Goal: Information Seeking & Learning: Compare options

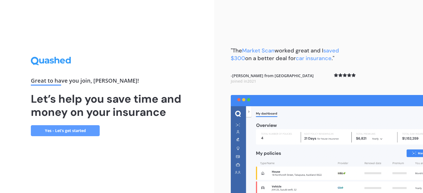
click at [63, 128] on link "Yes - Let’s get started" at bounding box center [65, 130] width 69 height 11
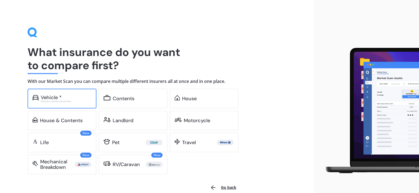
click at [71, 101] on div "Excludes commercial vehicles" at bounding box center [66, 101] width 51 height 2
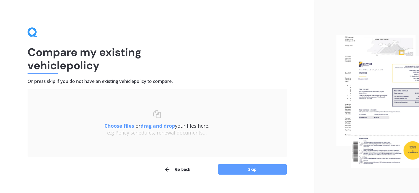
click at [120, 127] on u "Choose files" at bounding box center [119, 126] width 30 height 7
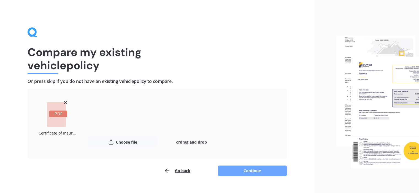
click at [231, 168] on button "Continue" at bounding box center [252, 171] width 69 height 10
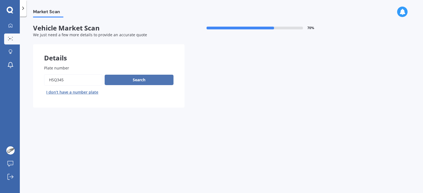
click at [141, 78] on button "Search" at bounding box center [139, 80] width 69 height 10
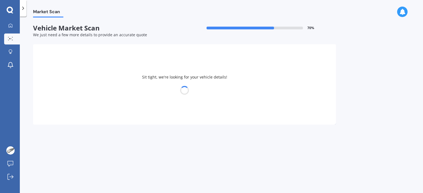
select select "MAZDA"
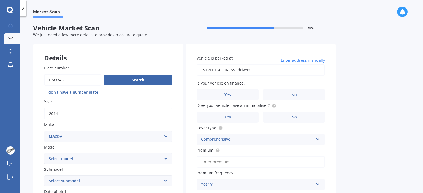
click at [153, 160] on select "Select model 121 2 3 323 323 / Familia 6 626 929 Atenza Autozam Axela AZ3 B2000…" at bounding box center [108, 159] width 128 height 11
select select "3"
click at [44, 154] on select "Select model 121 2 3 323 323 / Familia 6 626 929 Atenza Autozam Axela AZ3 B2000…" at bounding box center [108, 159] width 128 height 11
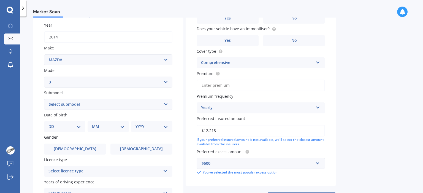
scroll to position [77, 0]
click at [167, 103] on select "Select submodel (all other) 2.0 GLX 2.0GSX Hatch MPS 2.3 6MT MPS Turbo SP22 LTD…" at bounding box center [108, 104] width 128 height 11
select select "SP25"
click at [44, 99] on select "Select submodel (all other) 2.0 GLX 2.0GSX Hatch MPS 2.3 6MT MPS Turbo SP22 LTD…" at bounding box center [108, 104] width 128 height 11
click at [69, 128] on select "DD 01 02 03 04 05 06 07 08 09 10 11 12 13 14 15 16 17 18 19 20 21 22 23 24 25 2…" at bounding box center [64, 126] width 32 height 6
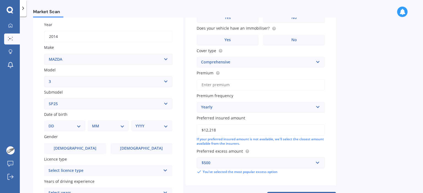
select select "03"
click at [53, 123] on select "DD 01 02 03 04 05 06 07 08 09 10 11 12 13 14 15 16 17 18 19 20 21 22 23 24 25 2…" at bounding box center [64, 126] width 32 height 6
click at [105, 130] on div "MM 01 02 03 04 05 06 07 08 09 10 11 12" at bounding box center [109, 126] width 39 height 11
click at [108, 129] on div "MM 01 02 03 04 05 06 07 08 09 10 11 12" at bounding box center [109, 126] width 39 height 11
click at [121, 128] on select "MM 01 02 03 04 05 06 07 08 09 10 11 12" at bounding box center [109, 126] width 30 height 6
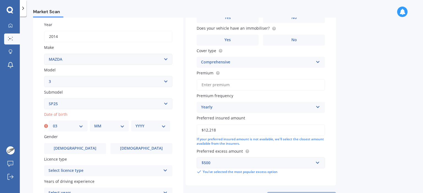
select select "10"
click at [94, 123] on select "MM 01 02 03 04 05 06 07 08 09 10 11 12" at bounding box center [109, 126] width 30 height 6
click at [146, 129] on div "YYYY 2025 2024 2023 2022 2021 2020 2019 2018 2017 2016 2015 2014 2013 2012 2011…" at bounding box center [150, 126] width 39 height 11
click at [165, 128] on select "YYYY 2025 2024 2023 2022 2021 2020 2019 2018 2017 2016 2015 2014 2013 2012 2011…" at bounding box center [150, 126] width 30 height 6
select select "1983"
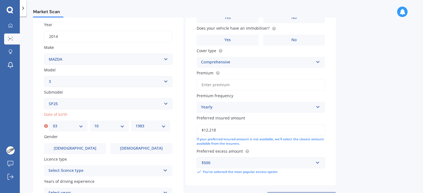
click at [135, 123] on select "YYYY 2025 2024 2023 2022 2021 2020 2019 2018 2017 2016 2015 2014 2013 2012 2011…" at bounding box center [150, 126] width 30 height 6
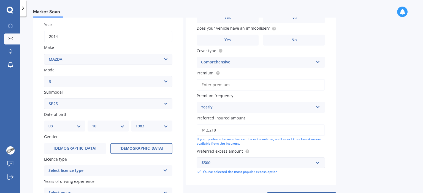
click at [133, 152] on label "[DEMOGRAPHIC_DATA]" at bounding box center [141, 148] width 62 height 11
click at [0, 0] on input "[DEMOGRAPHIC_DATA]" at bounding box center [0, 0] width 0 height 0
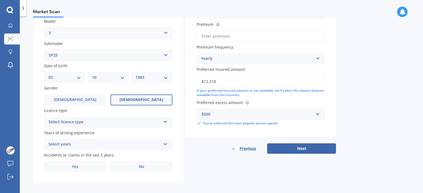
scroll to position [130, 0]
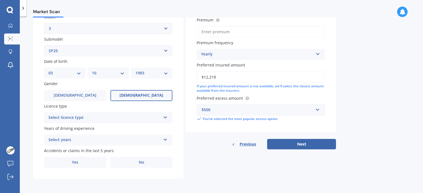
click at [141, 119] on div "Select licence type" at bounding box center [104, 118] width 112 height 7
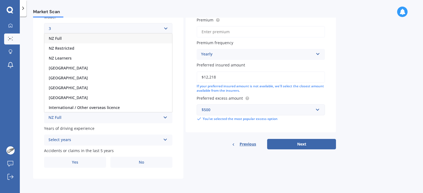
click at [121, 39] on div "NZ Full" at bounding box center [108, 39] width 128 height 10
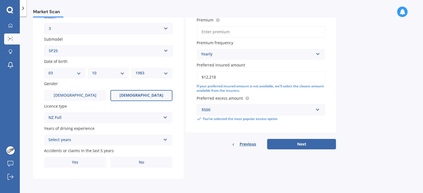
click at [111, 141] on div "Select years" at bounding box center [104, 140] width 112 height 7
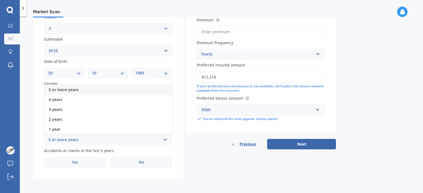
click at [113, 91] on div "5 or more years" at bounding box center [108, 90] width 128 height 10
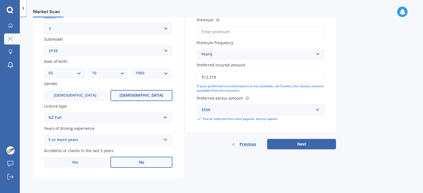
click at [126, 163] on label "No" at bounding box center [141, 162] width 62 height 11
click at [0, 0] on input "No" at bounding box center [0, 0] width 0 height 0
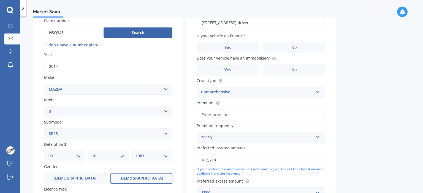
scroll to position [52, 0]
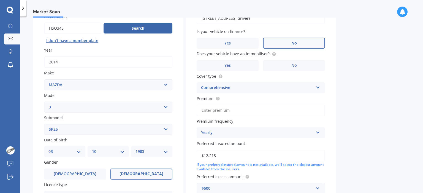
click at [315, 42] on label "No" at bounding box center [294, 43] width 62 height 11
click at [0, 0] on input "No" at bounding box center [0, 0] width 0 height 0
click at [272, 54] on circle at bounding box center [274, 54] width 4 height 4
click at [246, 60] on label "Yes" at bounding box center [227, 65] width 62 height 11
click at [0, 0] on input "Yes" at bounding box center [0, 0] width 0 height 0
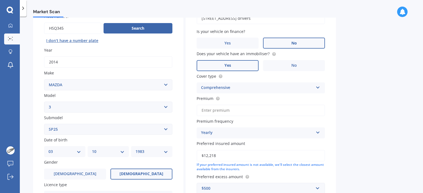
click at [278, 90] on div "Comprehensive" at bounding box center [257, 88] width 112 height 7
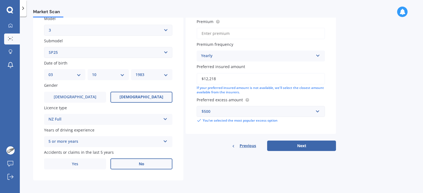
scroll to position [130, 0]
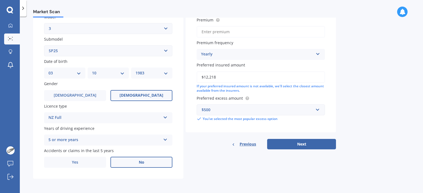
click at [293, 57] on div "Yearly" at bounding box center [257, 54] width 112 height 7
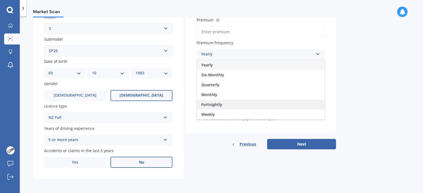
click at [260, 101] on div "Fortnightly" at bounding box center [261, 105] width 128 height 10
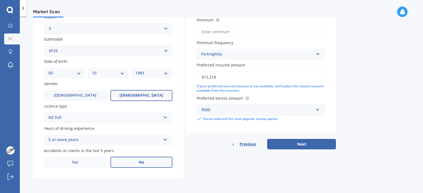
click at [279, 75] on input "$12,218" at bounding box center [260, 78] width 128 height 12
type input "$17,000"
click at [259, 113] on input "text" at bounding box center [258, 110] width 123 height 10
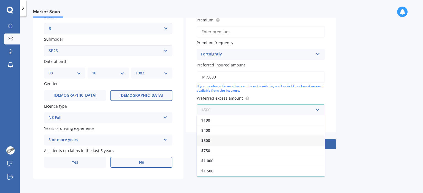
click at [259, 113] on input "text" at bounding box center [258, 110] width 123 height 10
click at [346, 108] on div "Market Scan Vehicle Market Scan 70 % We just need a few more details to provide…" at bounding box center [221, 106] width 403 height 177
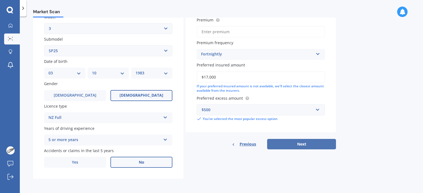
click at [299, 143] on button "Next" at bounding box center [301, 144] width 69 height 10
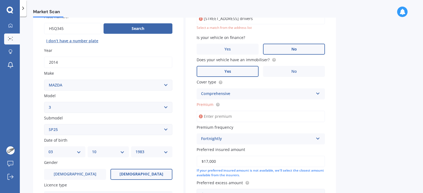
scroll to position [37, 0]
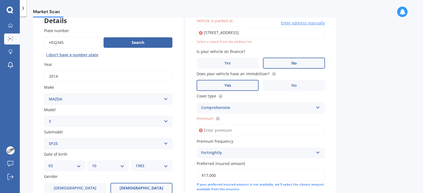
type input "[STREET_ADDRESS]"
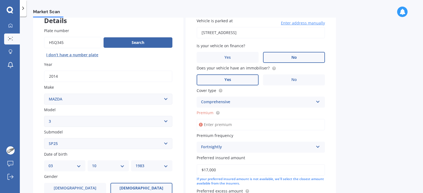
click at [263, 125] on input "Premium" at bounding box center [260, 125] width 128 height 12
type input "$26.10"
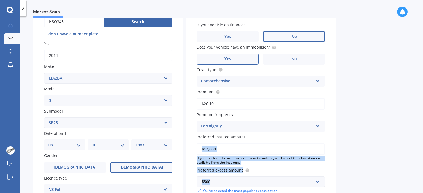
drag, startPoint x: 374, startPoint y: 157, endPoint x: 378, endPoint y: 197, distance: 40.3
click at [378, 193] on html "My Dashboard Market Scan Explore insurance Notifications [PERSON_NAME] Submit f…" at bounding box center [211, 96] width 423 height 193
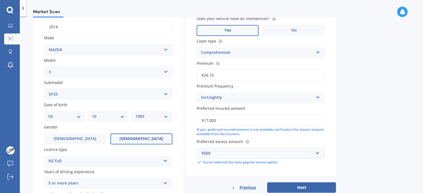
click at [234, 117] on input "$17,000" at bounding box center [260, 121] width 128 height 12
type input "$16,000"
click at [310, 184] on button "Next" at bounding box center [301, 188] width 69 height 10
select select "03"
select select "10"
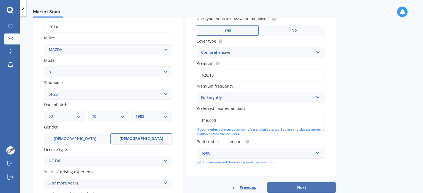
select select "1983"
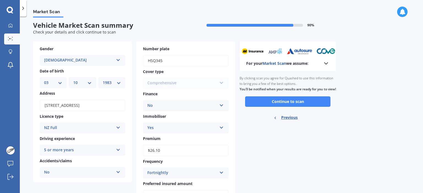
scroll to position [0, 0]
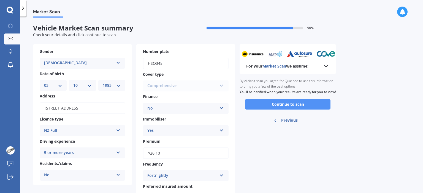
click at [307, 110] on button "Continue to scan" at bounding box center [287, 104] width 85 height 10
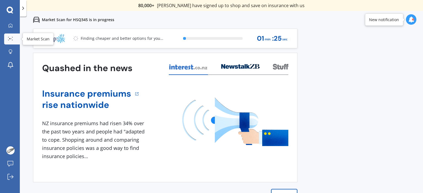
click at [10, 37] on icon at bounding box center [10, 39] width 5 height 4
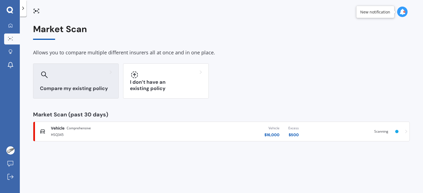
click at [86, 80] on div "Compare my existing policy" at bounding box center [76, 81] width 86 height 35
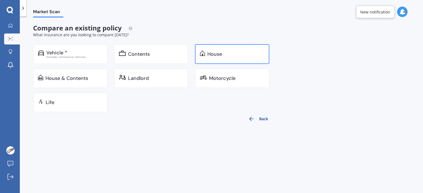
click at [201, 55] on img at bounding box center [202, 54] width 5 height 6
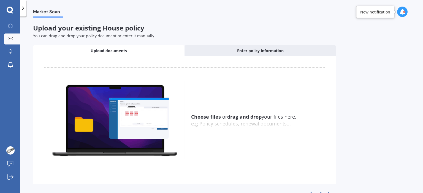
click at [203, 117] on u "Choose files" at bounding box center [206, 117] width 30 height 7
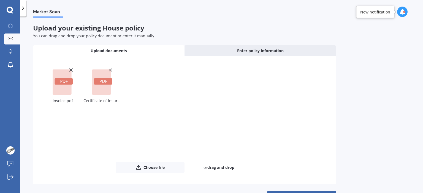
click at [69, 70] on icon at bounding box center [71, 70] width 6 height 6
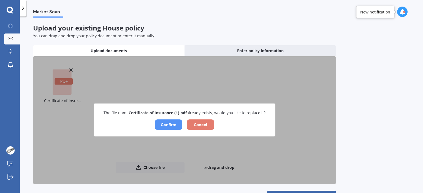
click at [177, 125] on button "Confirm" at bounding box center [169, 125] width 28 height 10
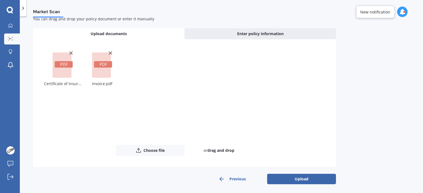
scroll to position [18, 0]
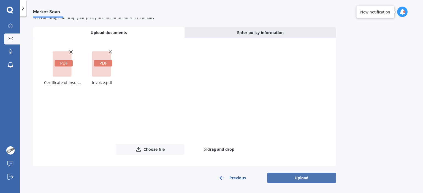
click at [301, 175] on button "Upload" at bounding box center [301, 178] width 69 height 10
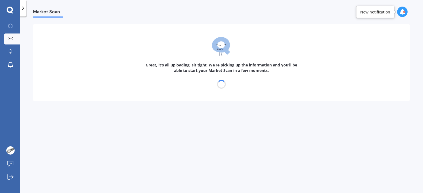
scroll to position [0, 0]
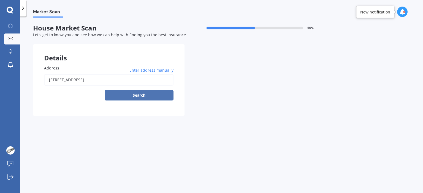
click at [131, 97] on button "Search" at bounding box center [139, 95] width 69 height 10
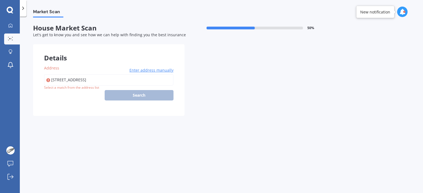
type input "[STREET_ADDRESS]"
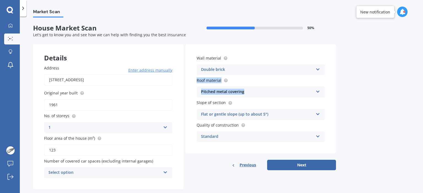
drag, startPoint x: 418, startPoint y: 62, endPoint x: 419, endPoint y: 77, distance: 14.3
click at [419, 77] on div "Market Scan House Market Scan 50 % Let's get to know you and see how we can hel…" at bounding box center [221, 106] width 403 height 177
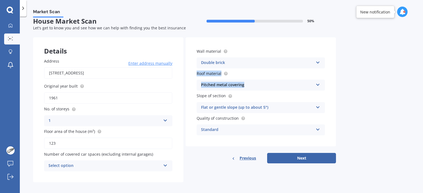
scroll to position [10, 0]
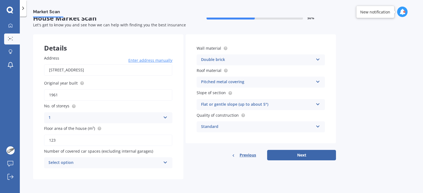
click at [134, 163] on div "Select option" at bounding box center [104, 163] width 112 height 7
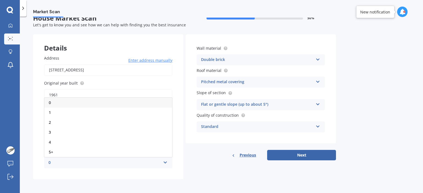
click at [134, 163] on div "0" at bounding box center [104, 163] width 112 height 7
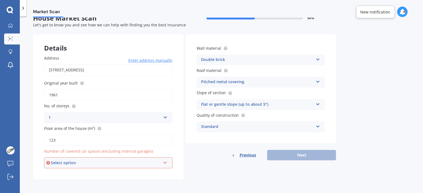
click at [124, 154] on span "Number of covered car spaces (excluding internal garages)" at bounding box center [98, 151] width 109 height 5
click at [116, 161] on div "Select option" at bounding box center [106, 163] width 110 height 6
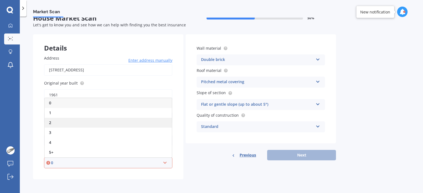
click at [113, 125] on div "2" at bounding box center [108, 123] width 127 height 10
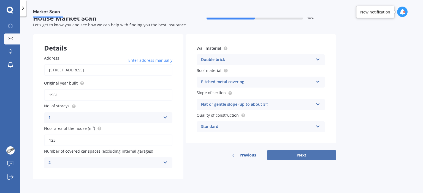
click at [293, 152] on button "Next" at bounding box center [301, 155] width 69 height 10
select select "03"
select select "10"
select select "1983"
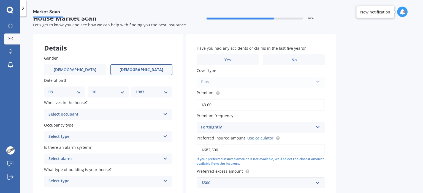
scroll to position [0, 0]
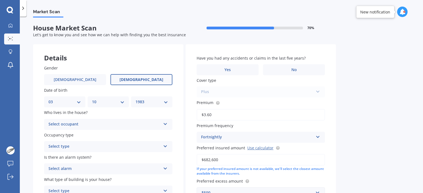
click at [151, 125] on div "Select occupant" at bounding box center [104, 124] width 112 height 7
click at [95, 135] on div "Owner" at bounding box center [108, 135] width 128 height 10
click at [101, 150] on div "Select type" at bounding box center [104, 147] width 112 height 7
click at [97, 157] on div "Permanent" at bounding box center [108, 158] width 128 height 10
click at [92, 173] on div "Select alarm Yes, monitored Yes, not monitored No" at bounding box center [108, 169] width 128 height 11
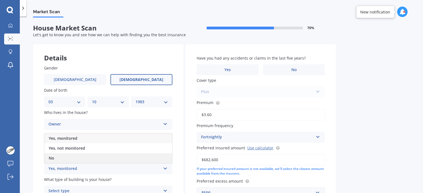
click at [85, 156] on div "No" at bounding box center [108, 159] width 128 height 10
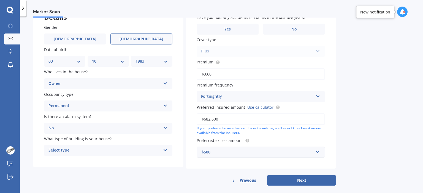
scroll to position [47, 0]
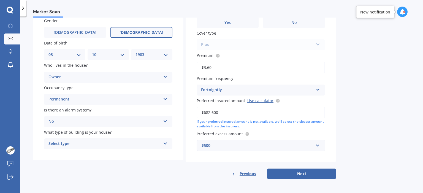
click at [137, 146] on div "Select type" at bounding box center [104, 144] width 112 height 7
click at [126, 155] on div "Freestanding" at bounding box center [108, 155] width 128 height 10
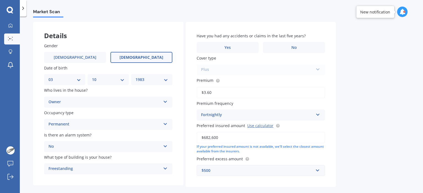
scroll to position [24, 0]
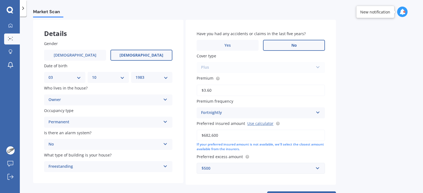
click at [313, 50] on label "No" at bounding box center [294, 45] width 62 height 11
click at [0, 0] on input "No" at bounding box center [0, 0] width 0 height 0
click at [216, 88] on input "$3.60" at bounding box center [260, 91] width 128 height 12
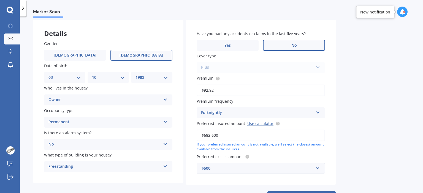
type input "$92.92"
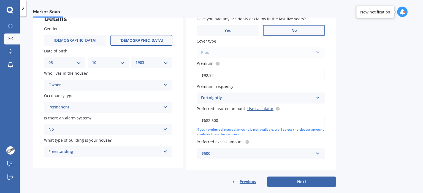
scroll to position [47, 0]
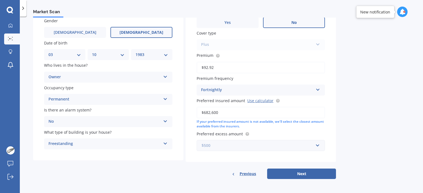
click at [315, 147] on input "text" at bounding box center [258, 146] width 123 height 10
click at [362, 144] on div "Market Scan House Market Scan 70 % Let's get to know you and see how we can hel…" at bounding box center [221, 106] width 403 height 177
click at [312, 175] on button "Next" at bounding box center [301, 174] width 69 height 10
select select "03"
select select "10"
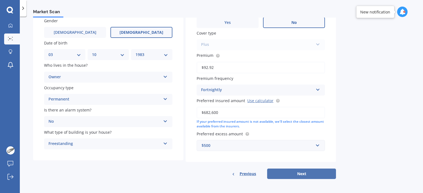
select select "1983"
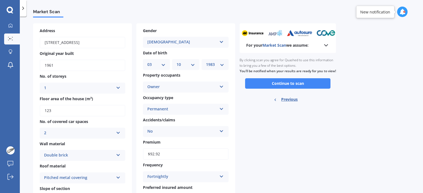
scroll to position [20, 0]
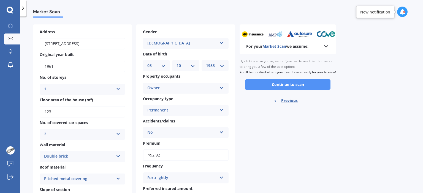
click at [311, 89] on button "Continue to scan" at bounding box center [287, 85] width 85 height 10
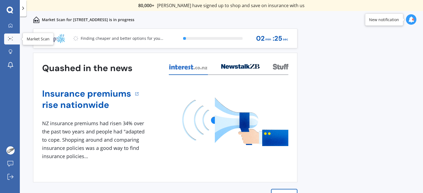
click at [10, 36] on link "Market Scan" at bounding box center [12, 39] width 16 height 11
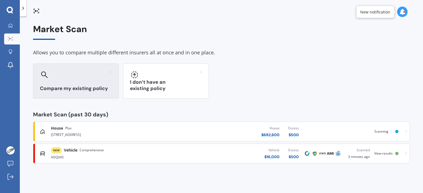
click at [89, 81] on div "Compare my existing policy" at bounding box center [76, 81] width 86 height 35
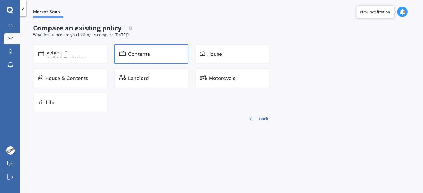
click at [162, 55] on div "Contents" at bounding box center [155, 54] width 55 height 6
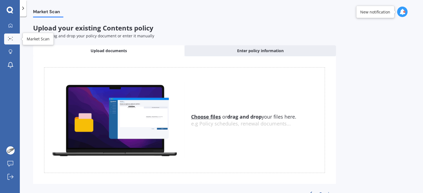
click at [15, 39] on link "Market Scan" at bounding box center [12, 39] width 16 height 11
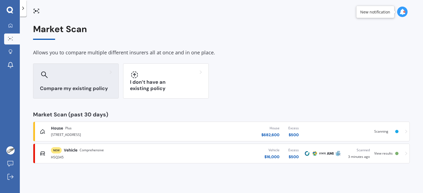
click at [79, 88] on h3 "Compare my existing policy" at bounding box center [76, 89] width 72 height 6
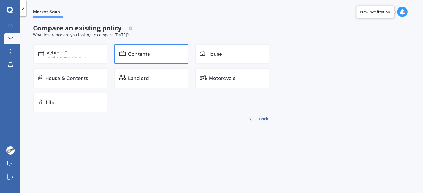
click at [128, 55] on div "Contents" at bounding box center [139, 54] width 22 height 6
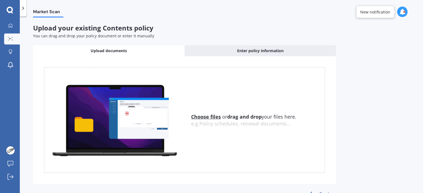
click at [149, 128] on img at bounding box center [114, 120] width 140 height 77
click at [199, 117] on u "Choose files" at bounding box center [206, 117] width 30 height 7
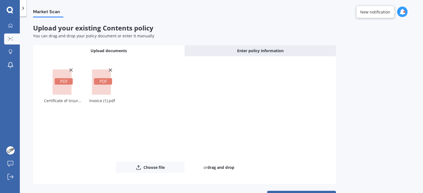
click at [66, 87] on rect at bounding box center [62, 82] width 19 height 25
click at [75, 105] on div "Certificate of Insurance.pdf" at bounding box center [62, 114] width 37 height 95
drag, startPoint x: 74, startPoint y: 100, endPoint x: 79, endPoint y: 101, distance: 5.0
click at [79, 101] on div "Certificate of Insurance.pdf" at bounding box center [62, 100] width 37 height 7
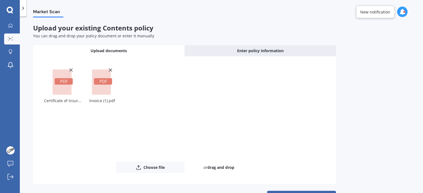
click at [100, 126] on div "Invoice (1).pdf" at bounding box center [101, 114] width 37 height 95
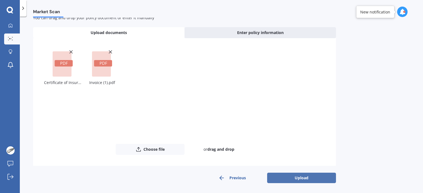
click at [329, 174] on button "Upload" at bounding box center [301, 178] width 69 height 10
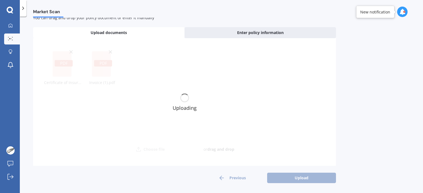
scroll to position [0, 0]
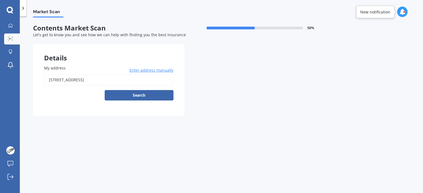
click at [138, 78] on input "[STREET_ADDRESS]" at bounding box center [108, 80] width 129 height 12
type input "[STREET_ADDRESS]"
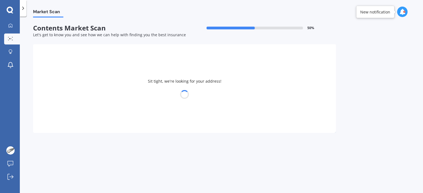
select select "03"
select select "10"
select select "1983"
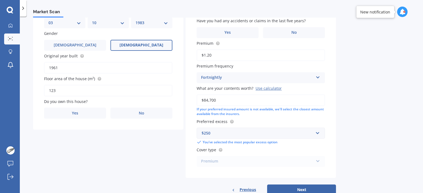
scroll to position [98, 0]
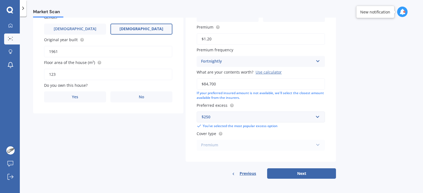
click at [246, 174] on span "Previous" at bounding box center [247, 174] width 17 height 8
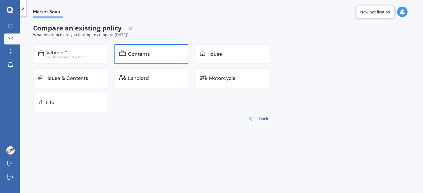
click at [152, 56] on div "Contents" at bounding box center [155, 54] width 55 height 6
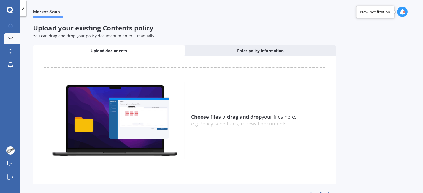
click at [208, 120] on u "Choose files" at bounding box center [206, 117] width 30 height 7
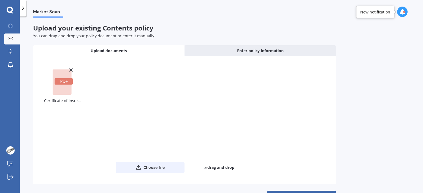
click at [157, 165] on button "Choose file" at bounding box center [150, 167] width 69 height 11
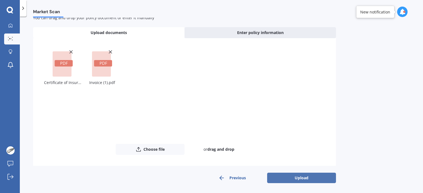
click at [308, 174] on button "Upload" at bounding box center [301, 178] width 69 height 10
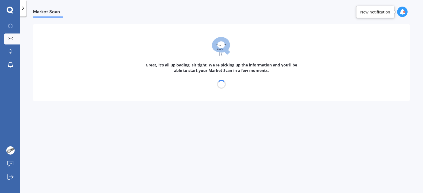
scroll to position [0, 0]
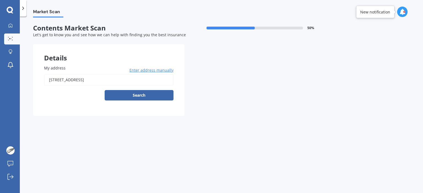
click at [132, 81] on input "[STREET_ADDRESS]" at bounding box center [108, 80] width 129 height 12
type input "[STREET_ADDRESS]"
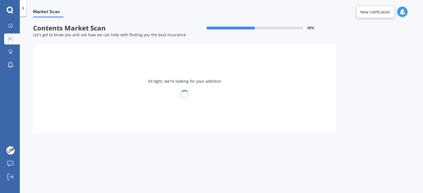
select select "03"
select select "10"
select select "1983"
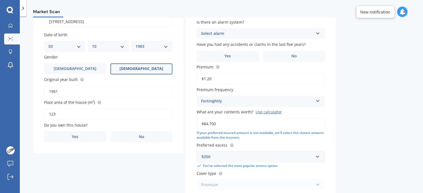
scroll to position [62, 0]
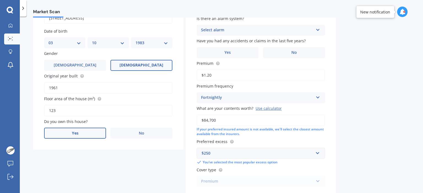
click at [89, 135] on label "Yes" at bounding box center [75, 133] width 62 height 11
click at [0, 0] on input "Yes" at bounding box center [0, 0] width 0 height 0
click at [127, 159] on div "Select occupant Owner" at bounding box center [108, 156] width 128 height 11
click at [105, 168] on div "Owner" at bounding box center [108, 167] width 128 height 10
click at [100, 178] on div "Select type" at bounding box center [104, 178] width 112 height 7
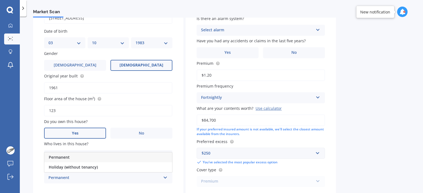
click at [103, 158] on div "Permanent" at bounding box center [108, 158] width 128 height 10
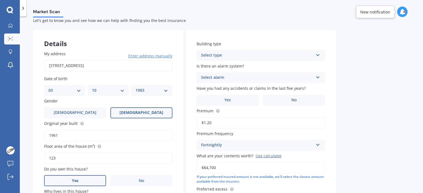
scroll to position [14, 0]
click at [266, 58] on div "Select type" at bounding box center [257, 55] width 112 height 7
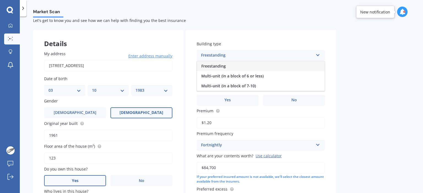
click at [247, 67] on div "Freestanding" at bounding box center [261, 66] width 128 height 10
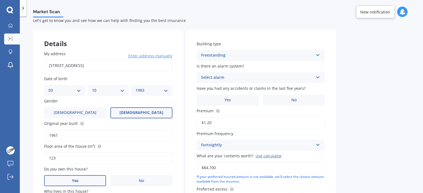
click at [240, 78] on div "Select alarm" at bounding box center [257, 78] width 112 height 7
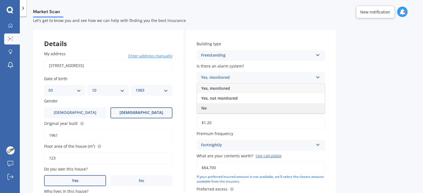
click at [214, 110] on div "No" at bounding box center [261, 108] width 128 height 10
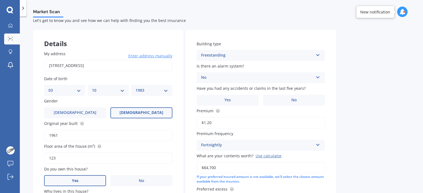
click at [217, 129] on div "Building type Freestanding Freestanding Multi-unit (in a block of 6 or less) Mu…" at bounding box center [260, 138] width 150 height 216
click at [279, 102] on label "No" at bounding box center [294, 100] width 62 height 11
click at [0, 0] on input "No" at bounding box center [0, 0] width 0 height 0
click at [224, 127] on input "$1.20" at bounding box center [260, 123] width 128 height 12
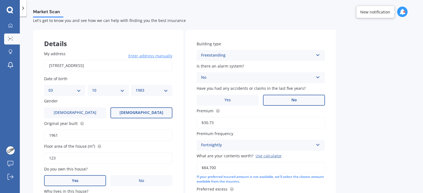
type input "$30.73"
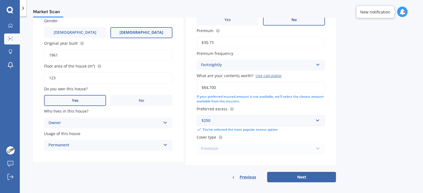
scroll to position [98, 0]
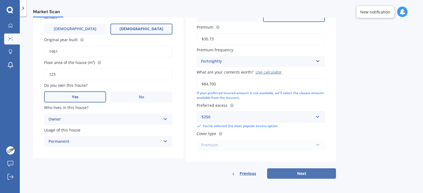
click at [284, 173] on button "Next" at bounding box center [301, 174] width 69 height 10
select select "03"
select select "10"
select select "1983"
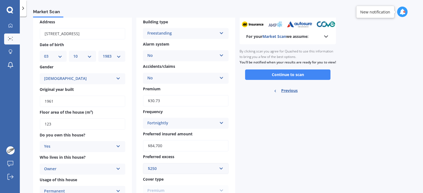
scroll to position [0, 0]
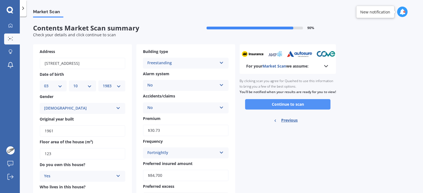
click at [308, 110] on button "Continue to scan" at bounding box center [287, 104] width 85 height 10
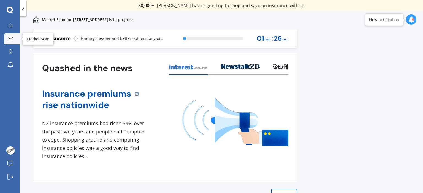
click at [7, 37] on div at bounding box center [10, 39] width 8 height 4
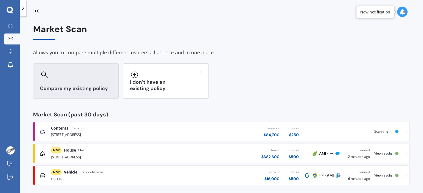
click at [71, 81] on div "Compare my existing policy" at bounding box center [76, 81] width 86 height 35
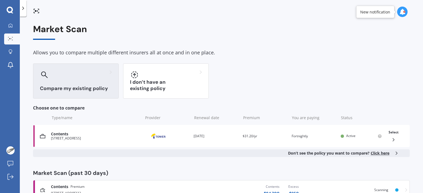
click at [71, 81] on div "Compare my existing policy" at bounding box center [76, 81] width 86 height 35
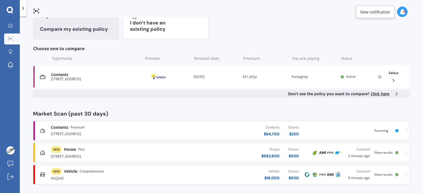
scroll to position [63, 0]
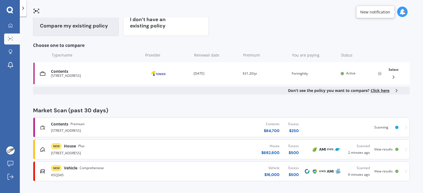
click at [173, 172] on div "Vehicle $ 16,000 Excess $ 500" at bounding box center [237, 171] width 132 height 17
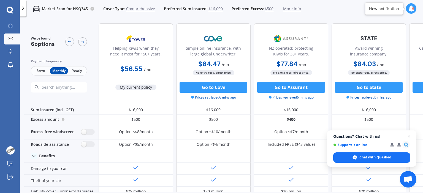
click at [40, 73] on span "Fortn" at bounding box center [41, 70] width 18 height 7
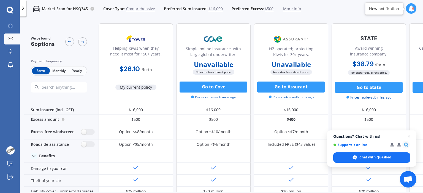
click at [82, 68] on span "Yearly" at bounding box center [77, 70] width 18 height 7
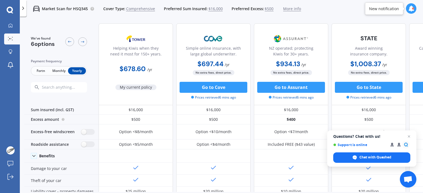
click at [61, 69] on span "Monthly" at bounding box center [59, 70] width 18 height 7
click at [40, 70] on span "Fortn" at bounding box center [41, 70] width 18 height 7
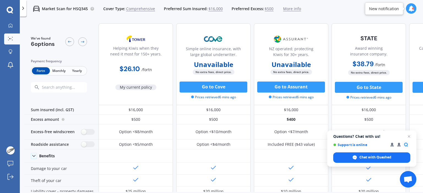
click at [57, 71] on span "Monthly" at bounding box center [59, 70] width 18 height 7
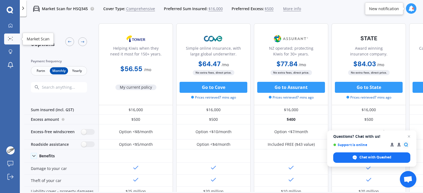
click at [10, 40] on icon at bounding box center [10, 39] width 5 height 4
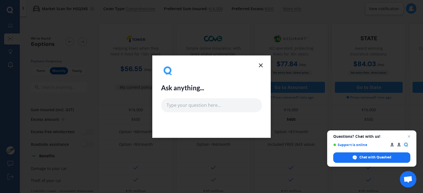
click at [262, 63] on icon at bounding box center [260, 65] width 7 height 7
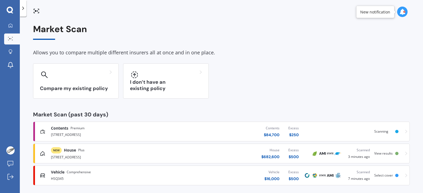
click at [65, 132] on div "[STREET_ADDRESS]" at bounding box center [111, 134] width 121 height 7
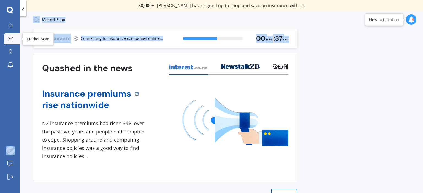
drag, startPoint x: 46, startPoint y: 52, endPoint x: 10, endPoint y: 38, distance: 38.5
click at [10, 38] on div "My Dashboard Market Scan Explore insurance Notifications [PERSON_NAME] Submit f…" at bounding box center [211, 96] width 423 height 193
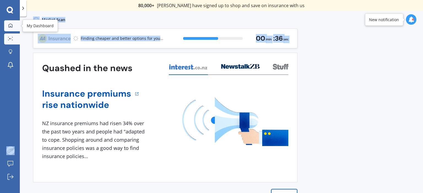
click at [9, 25] on icon at bounding box center [10, 25] width 4 height 4
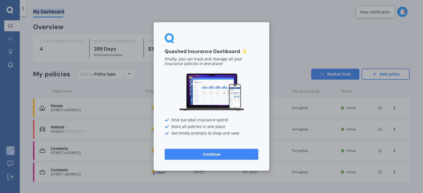
click at [201, 158] on button "Continue" at bounding box center [212, 154] width 94 height 11
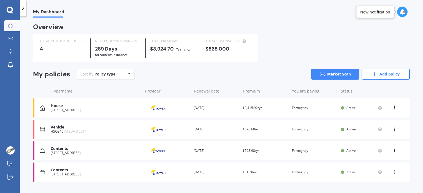
click at [392, 173] on icon at bounding box center [394, 171] width 4 height 3
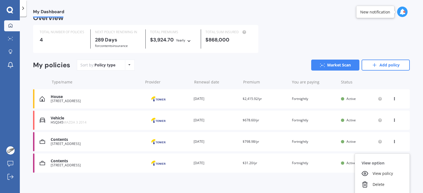
scroll to position [12, 0]
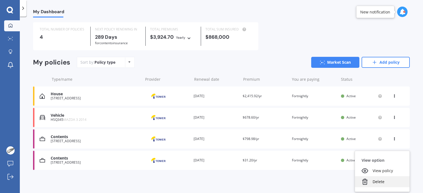
click at [376, 181] on div "Delete" at bounding box center [382, 182] width 54 height 11
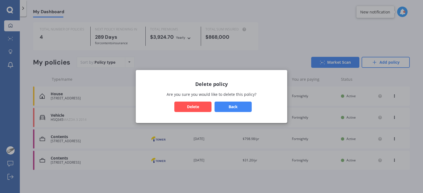
click at [202, 103] on button "Delete" at bounding box center [192, 107] width 37 height 10
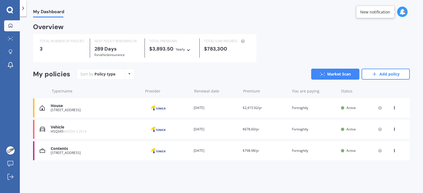
scroll to position [0, 0]
click at [175, 111] on div "Provider" at bounding box center [166, 108] width 45 height 10
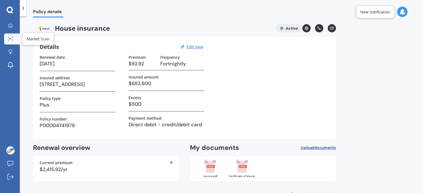
click at [15, 37] on link "Market Scan" at bounding box center [12, 39] width 16 height 11
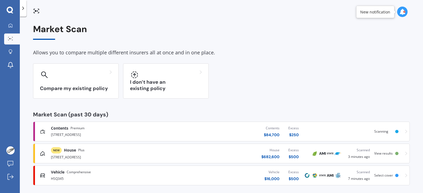
click at [127, 156] on div "[STREET_ADDRESS]" at bounding box center [111, 157] width 121 height 7
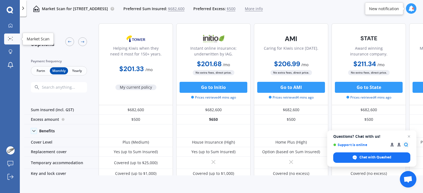
click at [14, 37] on div at bounding box center [10, 39] width 8 height 4
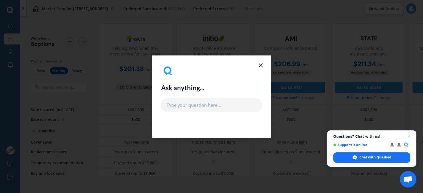
click at [259, 62] on icon at bounding box center [260, 65] width 7 height 7
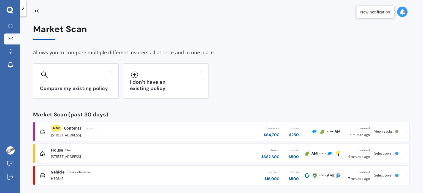
click at [175, 130] on div "Contents $ 84,700 Excess $ 250" at bounding box center [237, 132] width 132 height 17
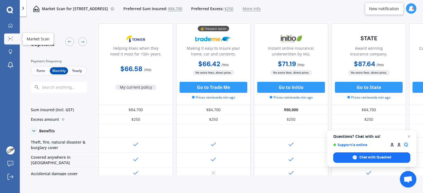
click at [11, 40] on icon at bounding box center [10, 39] width 5 height 4
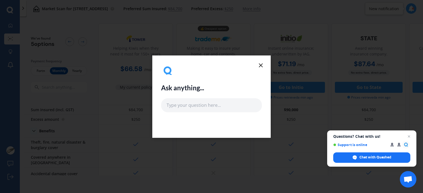
click at [260, 68] on icon at bounding box center [260, 65] width 7 height 7
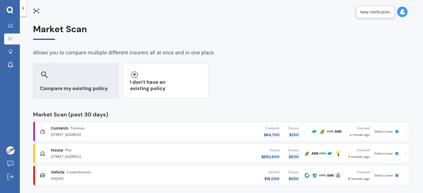
click at [53, 71] on div at bounding box center [76, 74] width 72 height 9
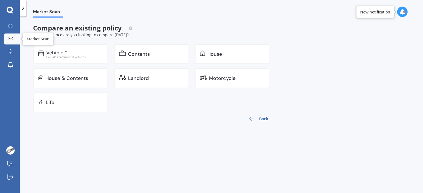
click at [11, 39] on circle at bounding box center [11, 38] width 1 height 1
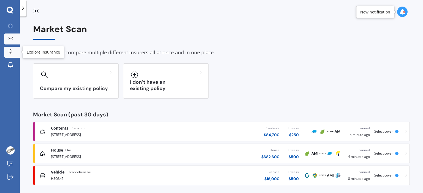
click at [12, 56] on link "Explore insurance" at bounding box center [12, 52] width 16 height 11
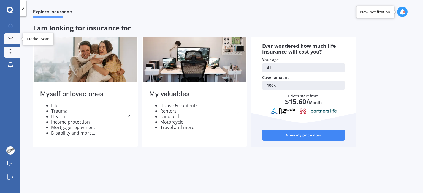
click at [8, 40] on div at bounding box center [10, 39] width 8 height 4
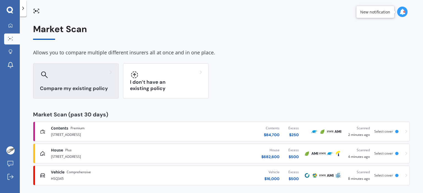
click at [76, 75] on div at bounding box center [76, 74] width 72 height 9
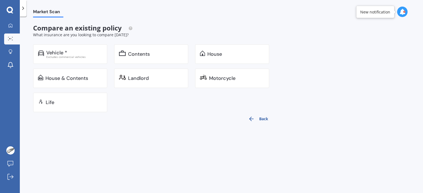
click at [254, 121] on icon "button" at bounding box center [251, 119] width 7 height 7
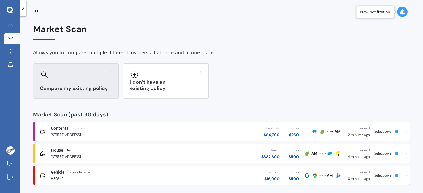
click at [89, 91] on h3 "Compare my existing policy" at bounding box center [76, 89] width 72 height 6
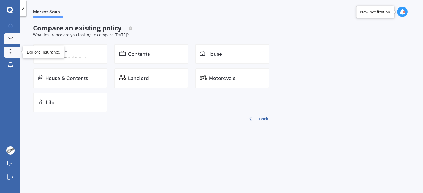
click at [13, 51] on div at bounding box center [10, 52] width 8 height 5
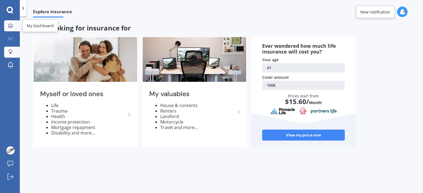
click at [14, 22] on link "My Dashboard" at bounding box center [12, 25] width 16 height 11
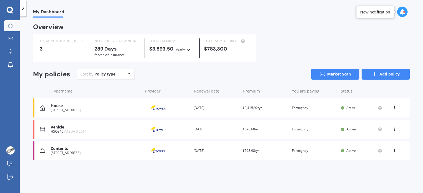
click at [382, 75] on link "Add policy" at bounding box center [385, 74] width 48 height 11
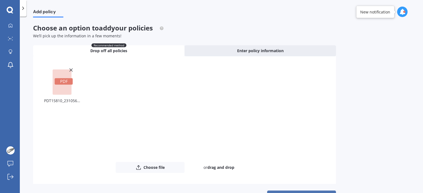
click at [333, 192] on button "Upload" at bounding box center [301, 196] width 69 height 10
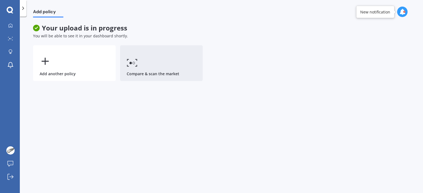
click at [156, 78] on link "Compare & scan the market" at bounding box center [161, 63] width 83 height 36
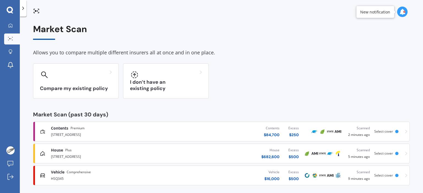
scroll to position [4, 0]
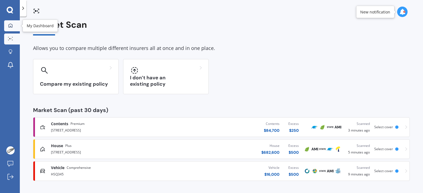
click at [17, 27] on link "My Dashboard" at bounding box center [12, 25] width 16 height 11
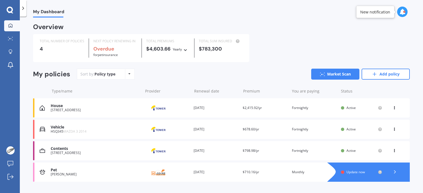
click at [242, 172] on span "$710.16/yr" at bounding box center [250, 172] width 17 height 5
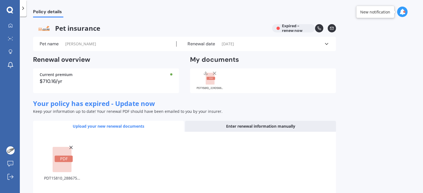
scroll to position [29, 0]
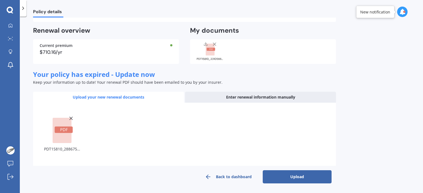
click at [311, 181] on button "Upload" at bounding box center [296, 177] width 69 height 13
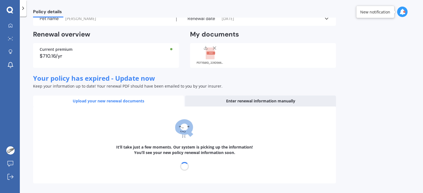
scroll to position [19, 0]
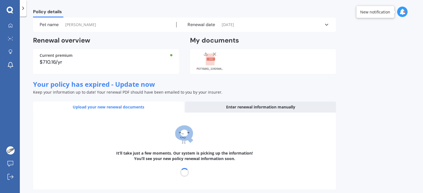
select select "30"
select select "09"
select select "2025"
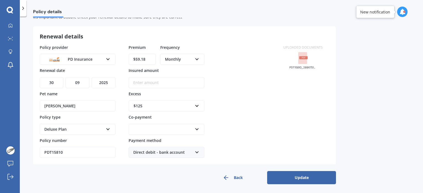
click at [291, 176] on button "Update" at bounding box center [301, 177] width 69 height 13
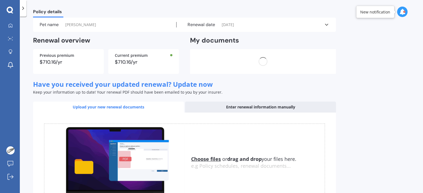
scroll to position [0, 0]
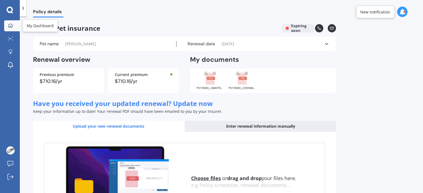
click at [13, 27] on div at bounding box center [10, 25] width 8 height 5
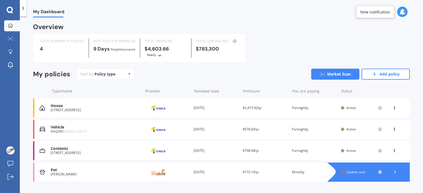
click at [394, 171] on icon at bounding box center [395, 172] width 6 height 6
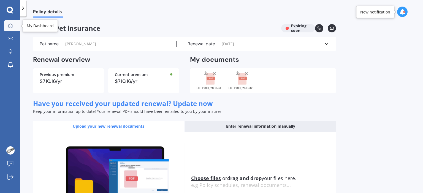
click at [18, 28] on link "My Dashboard" at bounding box center [12, 25] width 16 height 11
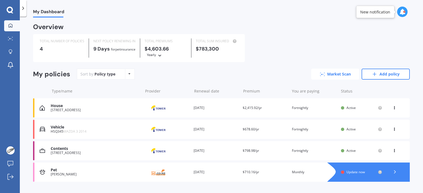
click at [316, 78] on link "Market Scan" at bounding box center [335, 74] width 48 height 11
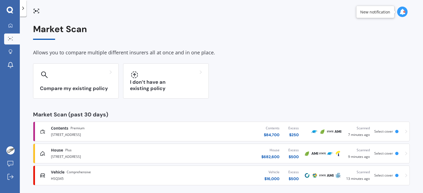
scroll to position [4, 0]
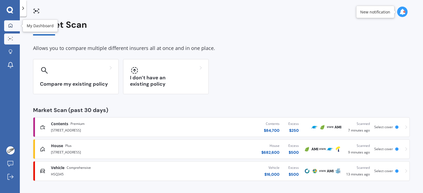
click at [10, 26] on icon at bounding box center [10, 25] width 4 height 4
